Goal: Check status: Check status

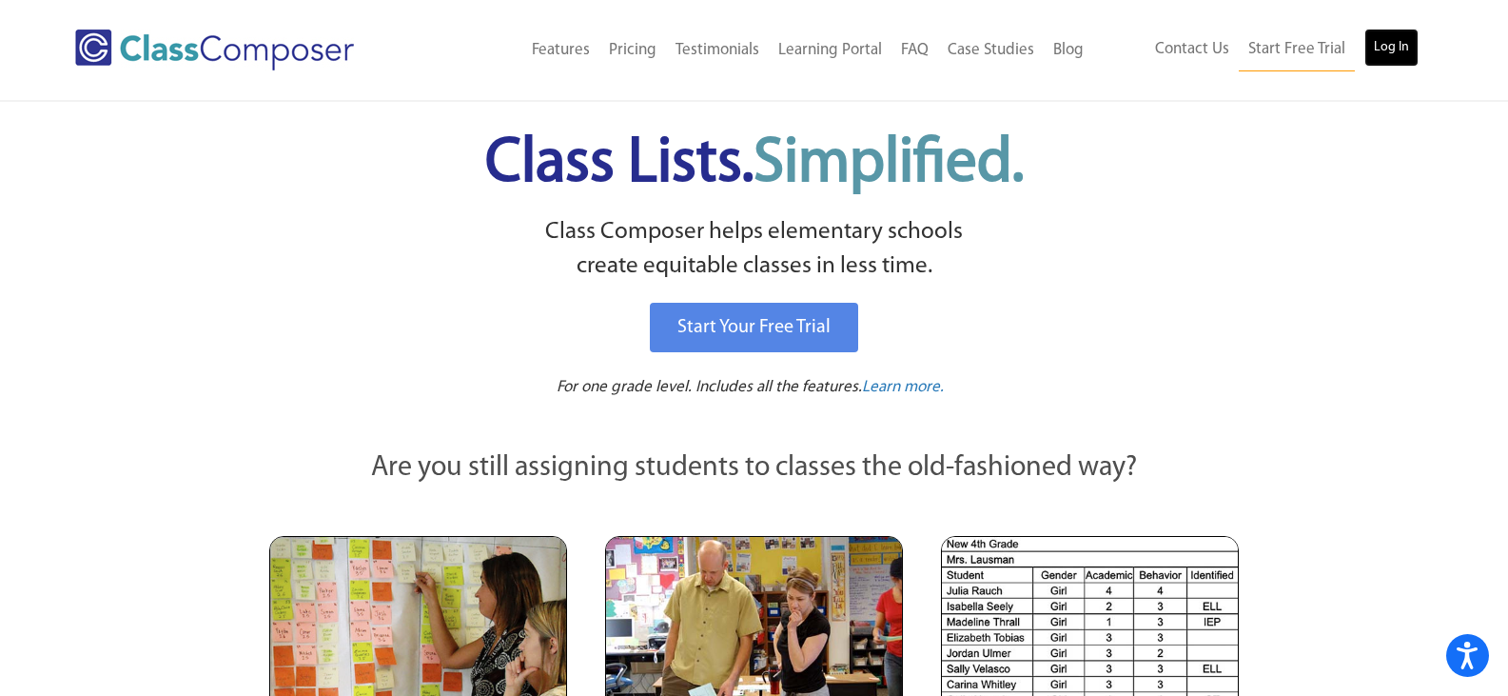
click at [1392, 49] on link "Log In" at bounding box center [1392, 48] width 54 height 38
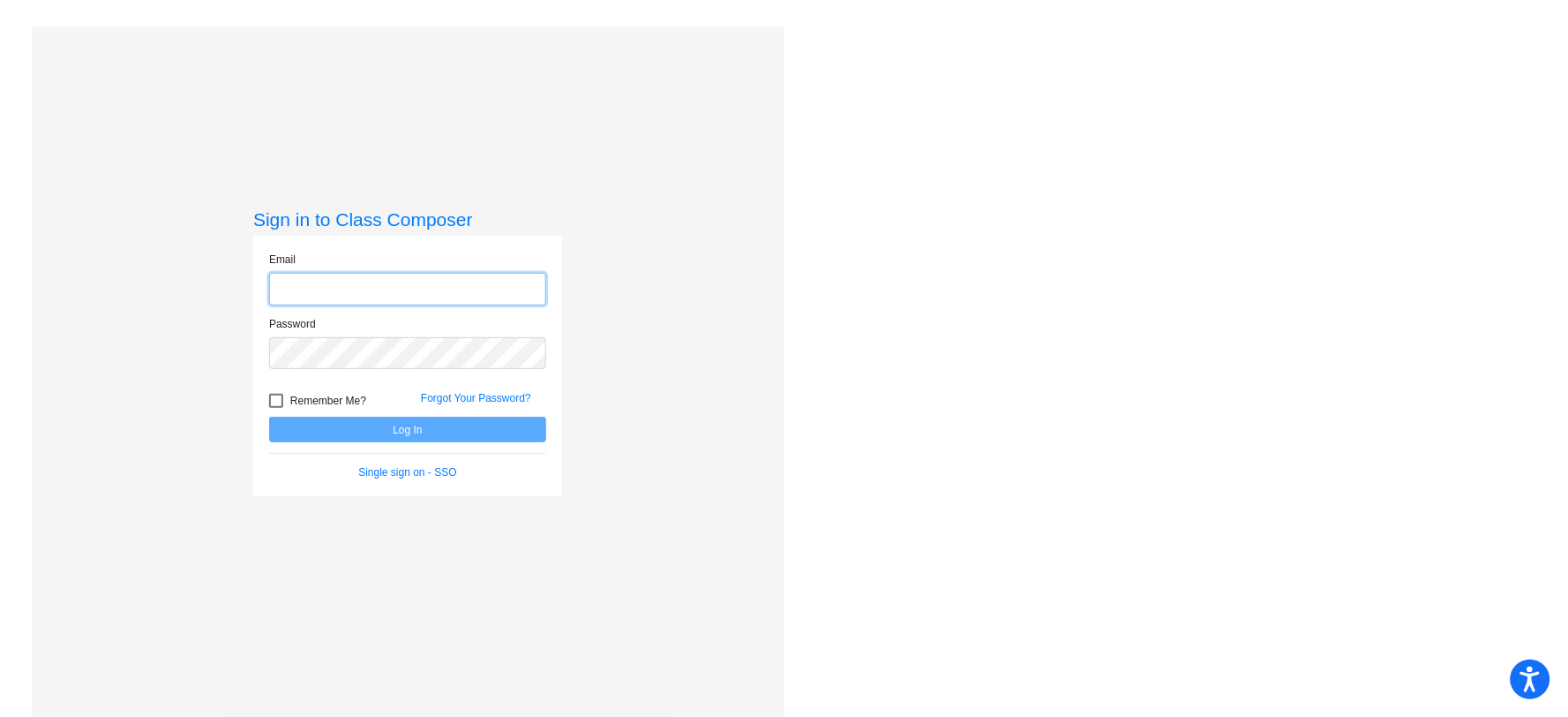
type input "[EMAIL_ADDRESS][DOMAIN_NAME]"
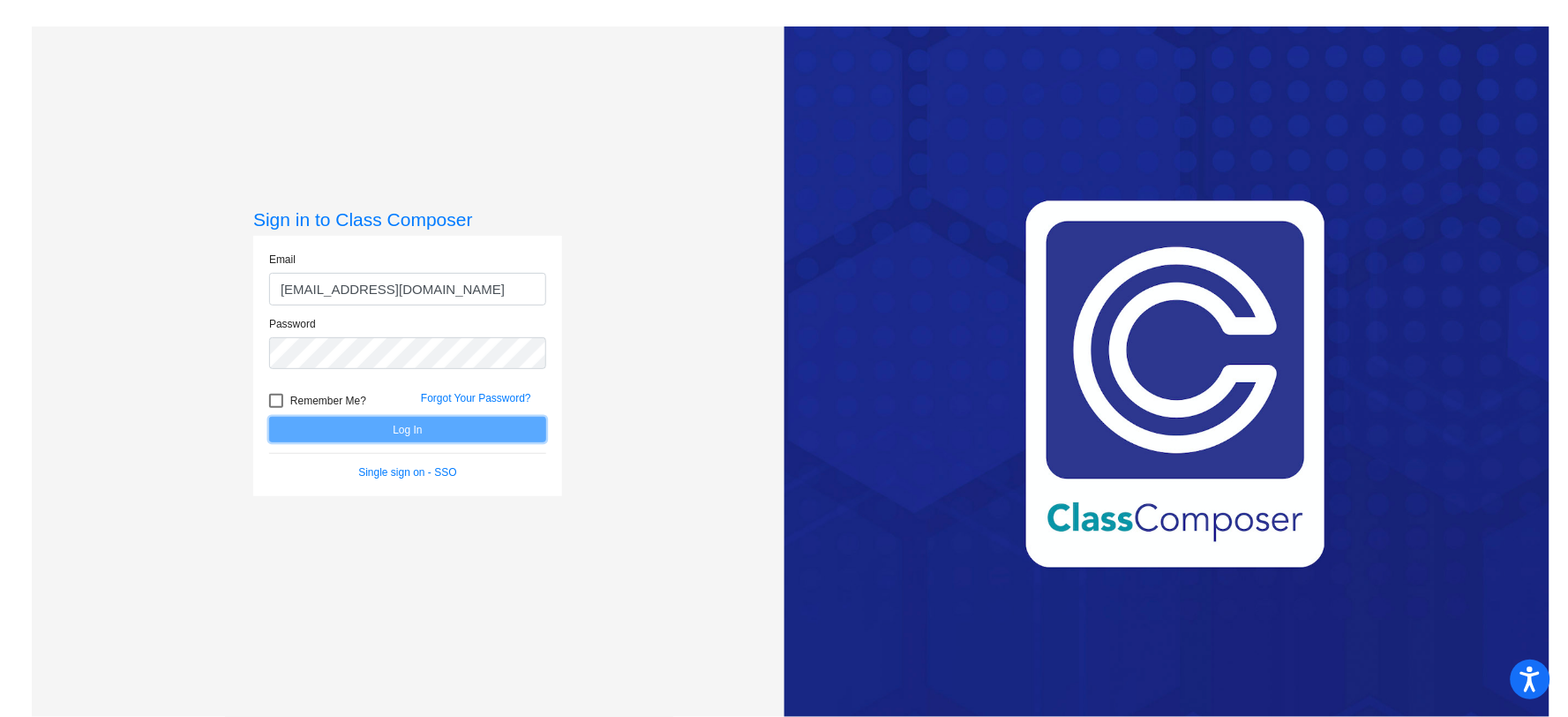
click at [375, 428] on button "Log In" at bounding box center [407, 429] width 277 height 26
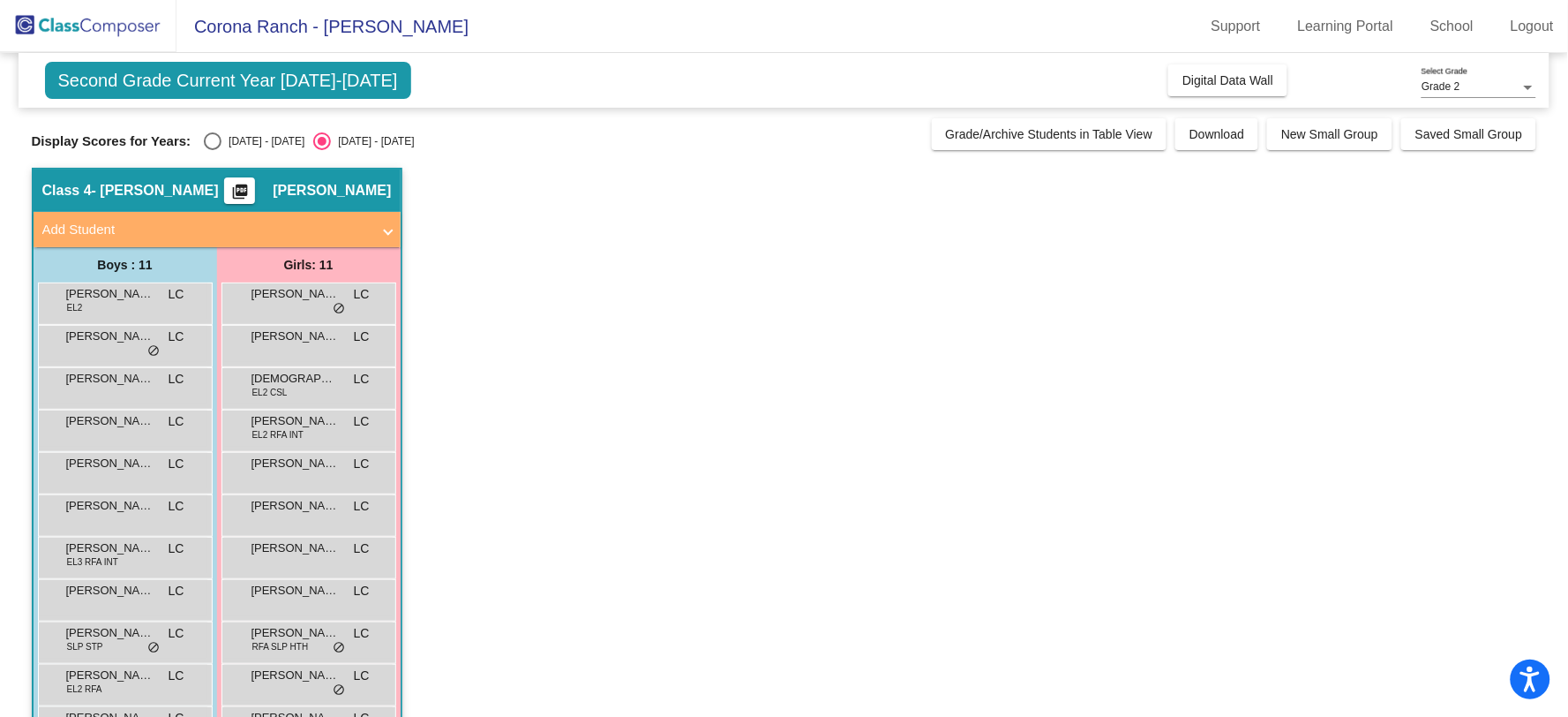
click at [210, 142] on div "Select an option" at bounding box center [212, 141] width 18 height 18
click at [211, 150] on input "[DATE] - [DATE]" at bounding box center [211, 150] width 1 height 1
radio input "true"
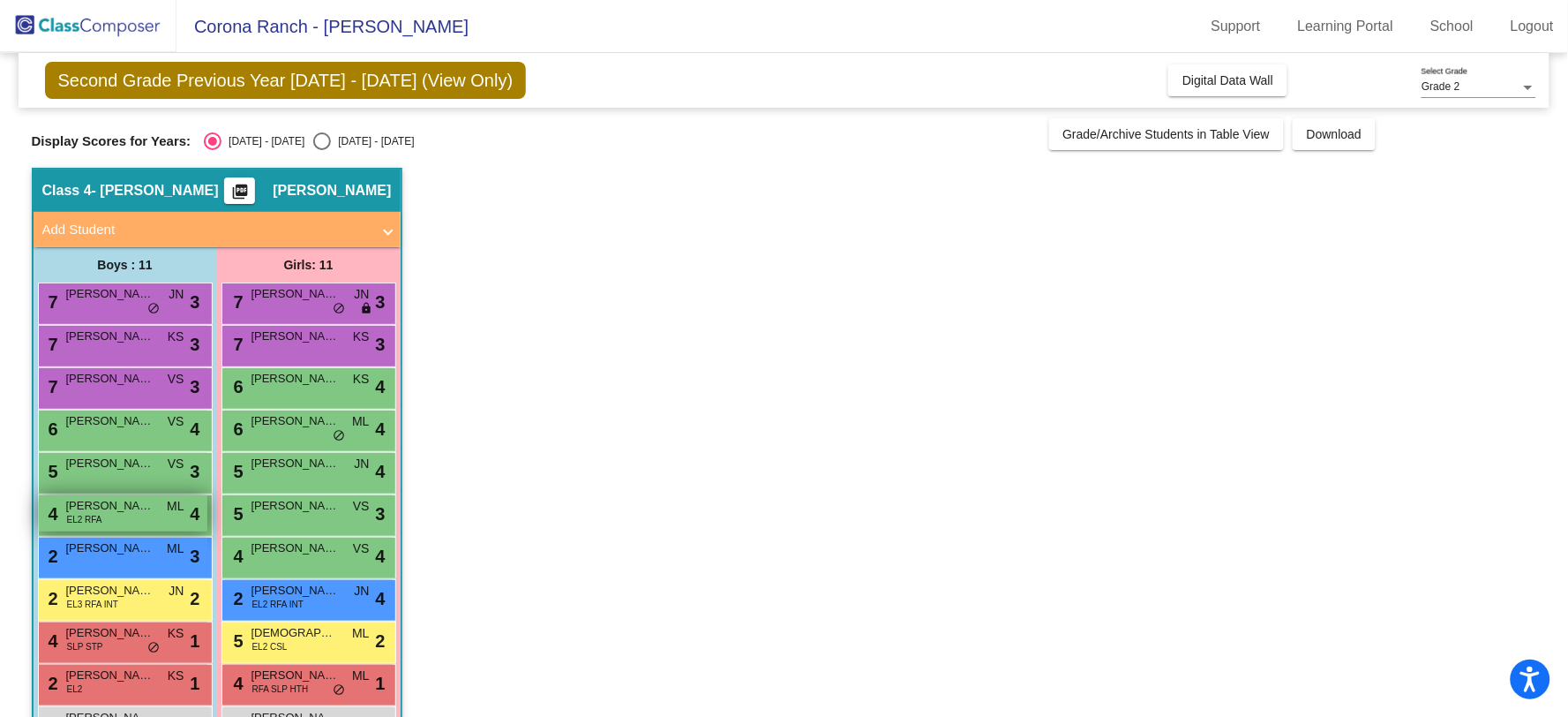
click at [145, 516] on div "4 [PERSON_NAME] EL2 RFA ML lock do_not_disturb_alt 4" at bounding box center [123, 513] width 169 height 36
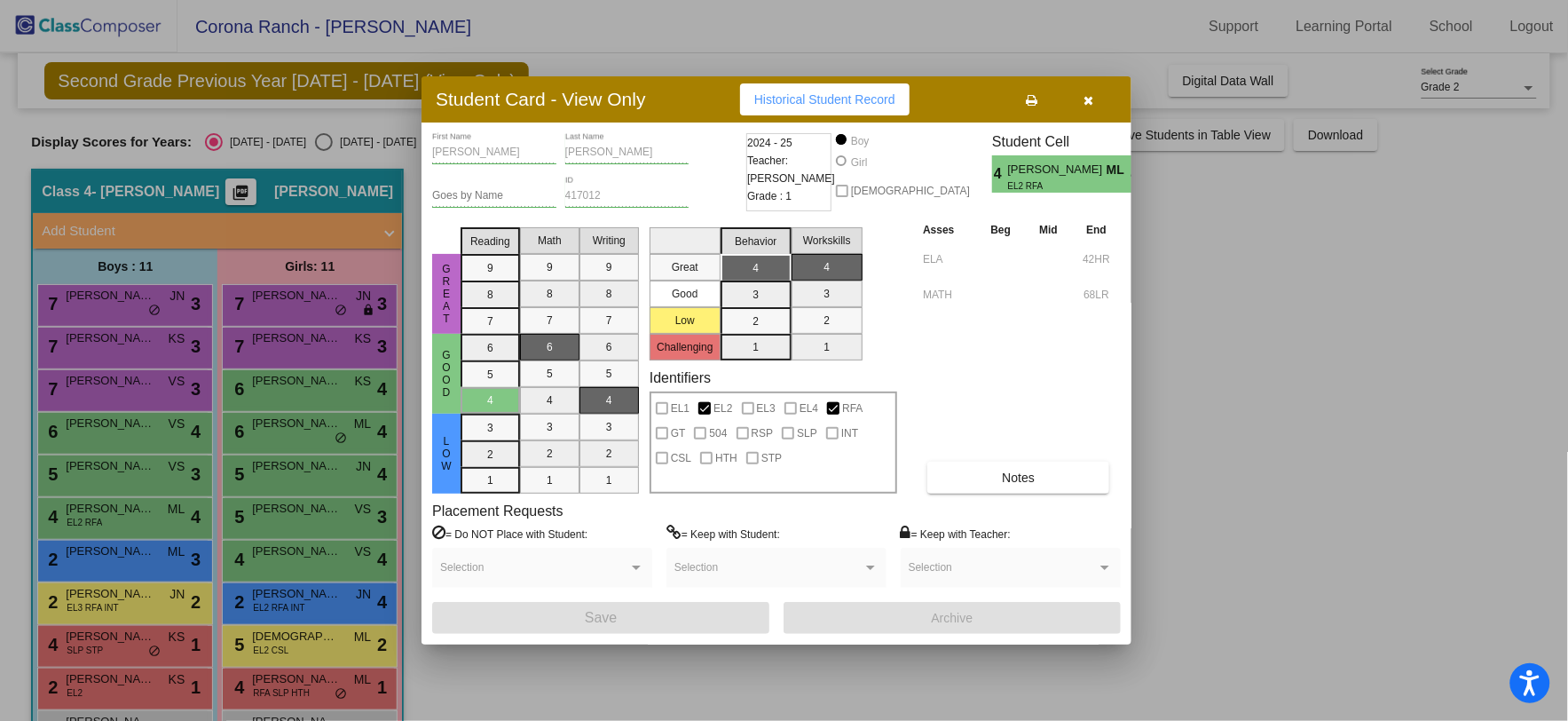
click at [850, 112] on button "Historical Student Record" at bounding box center [825, 99] width 170 height 32
click at [320, 431] on div at bounding box center [784, 360] width 1568 height 721
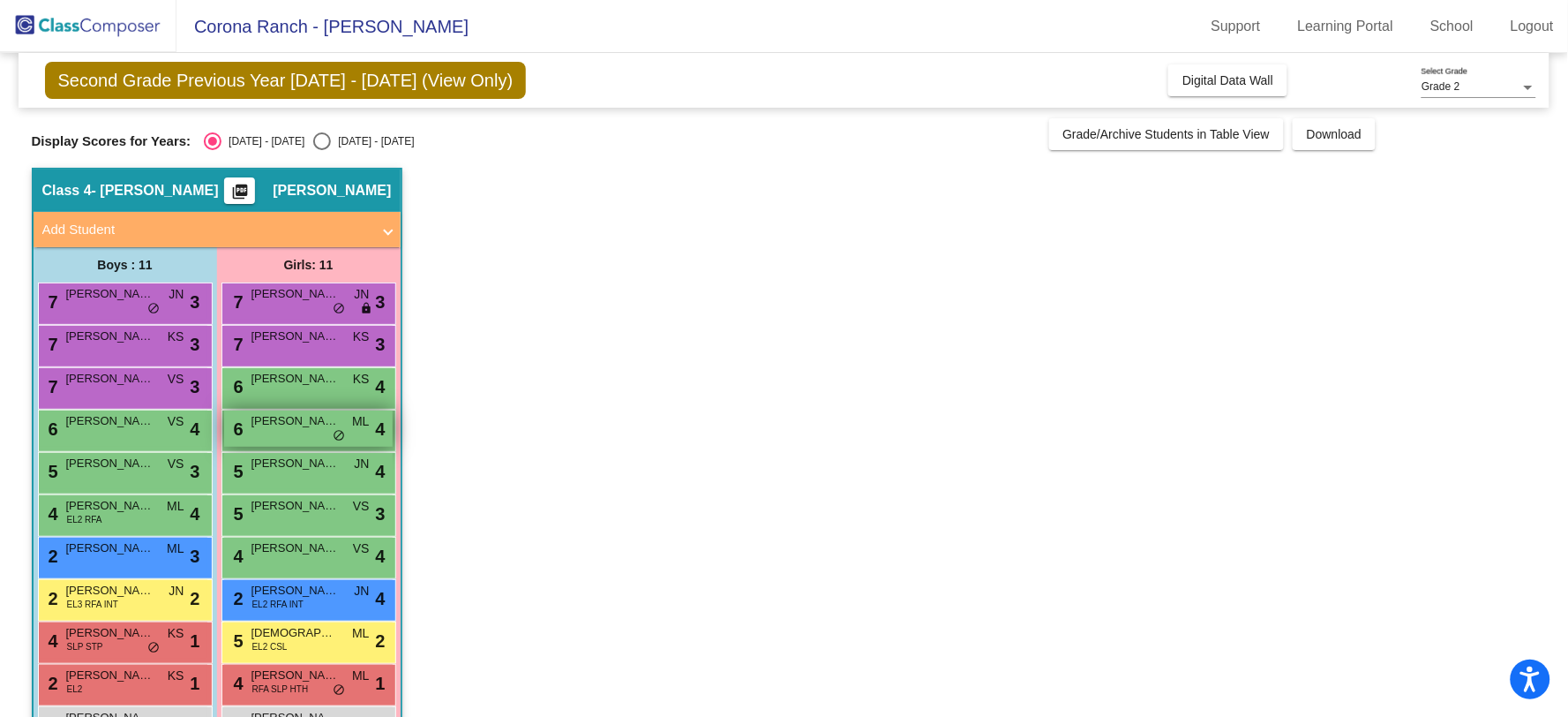
click at [312, 420] on span "Skye Nguyen" at bounding box center [295, 420] width 88 height 18
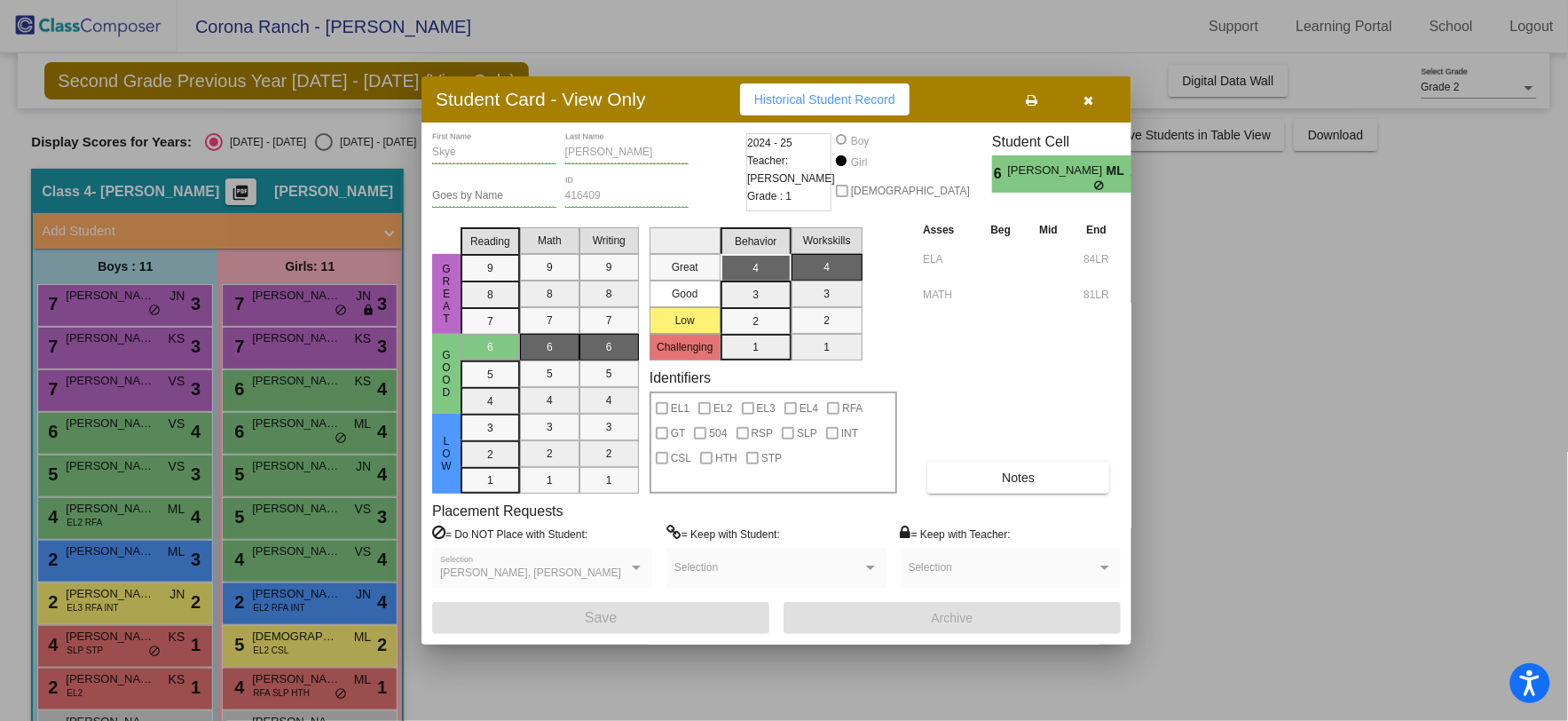
click at [825, 98] on span "Historical Student Record" at bounding box center [824, 99] width 141 height 14
